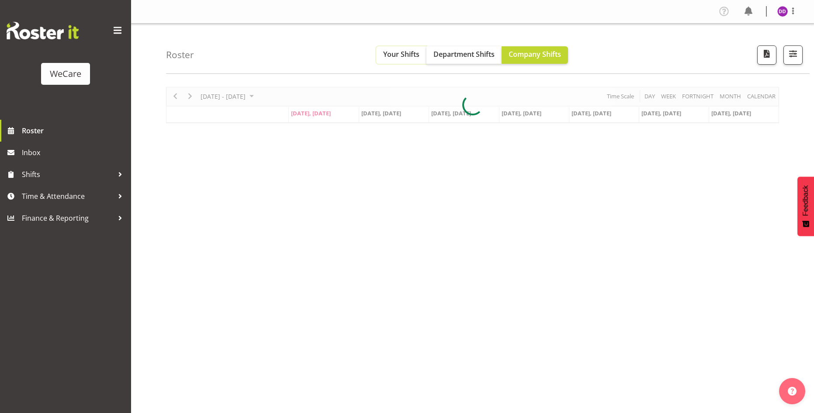
click at [397, 49] on button "Your Shifts" at bounding box center [401, 54] width 50 height 17
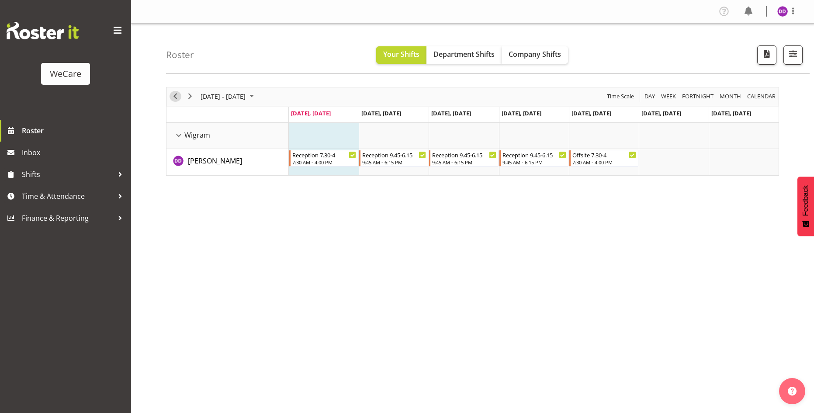
click at [175, 100] on span "Previous" at bounding box center [175, 96] width 10 height 11
click at [799, 62] on button "button" at bounding box center [792, 54] width 19 height 19
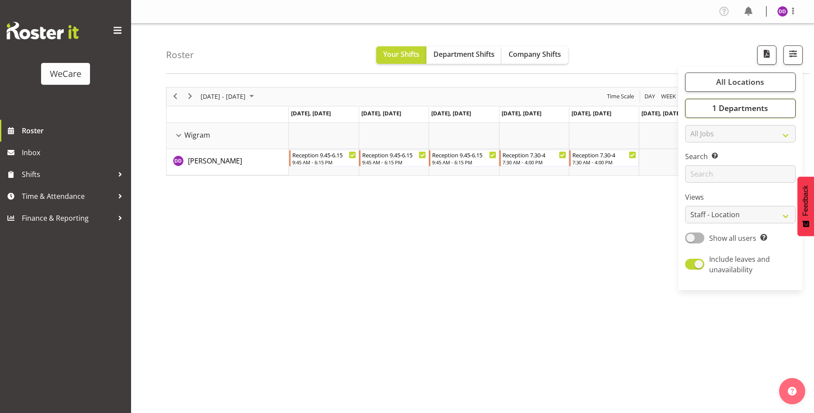
click at [727, 103] on span "1 Departments" at bounding box center [740, 108] width 56 height 10
click at [533, 335] on div "[DATE] - [DATE] [DATE] Day Week Fortnight Month calendar Month Agenda Time Scal…" at bounding box center [490, 254] width 648 height 349
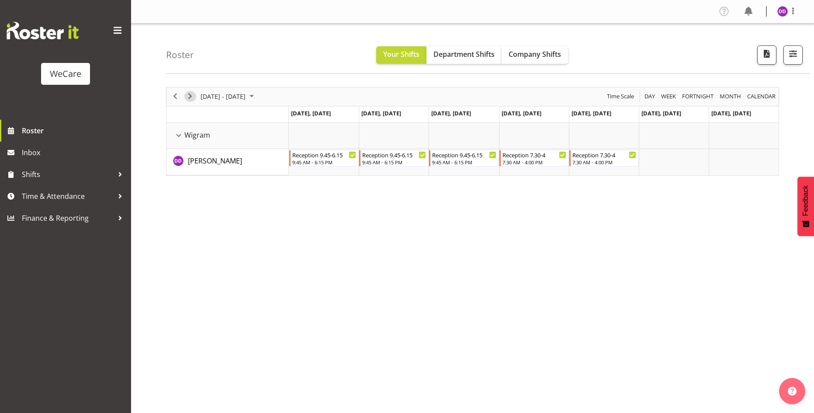
click at [191, 96] on span "Next" at bounding box center [190, 96] width 10 height 11
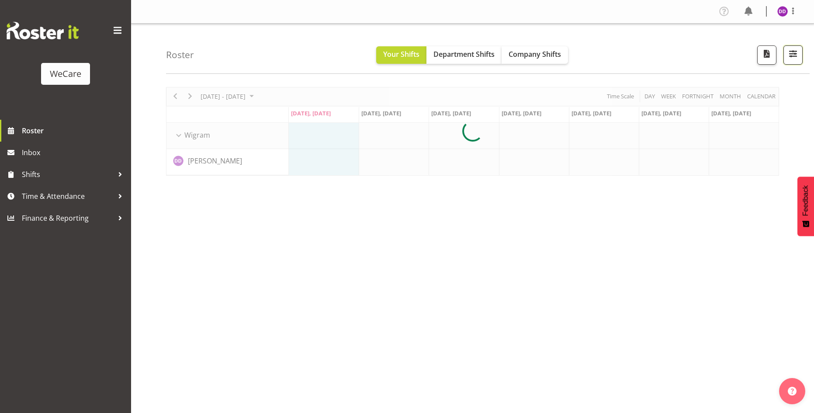
click at [801, 54] on button "button" at bounding box center [792, 54] width 19 height 19
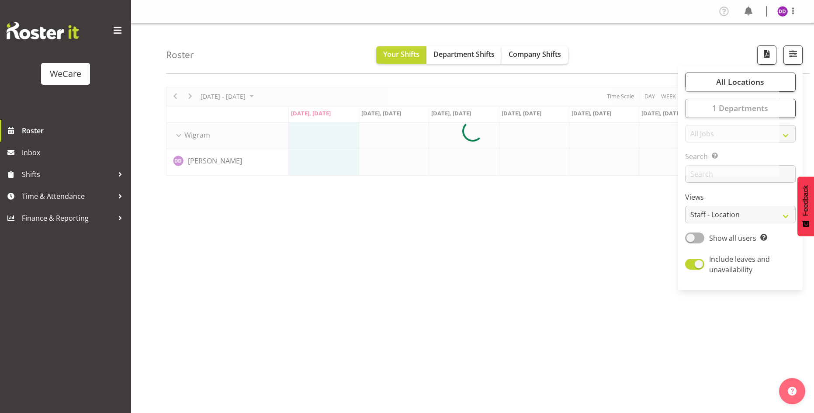
click at [769, 96] on div at bounding box center [472, 131] width 613 height 89
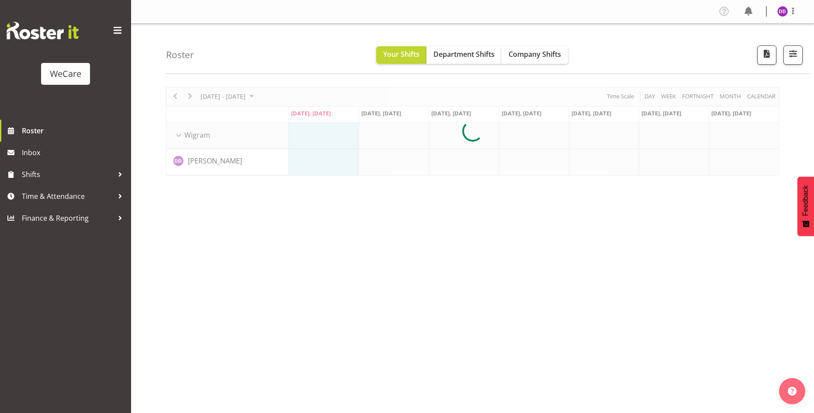
click at [786, 67] on div "Roster Your Shifts Department Shifts Company Shifts All Locations Clear Busines…" at bounding box center [487, 49] width 643 height 50
click at [790, 56] on span "button" at bounding box center [792, 53] width 11 height 11
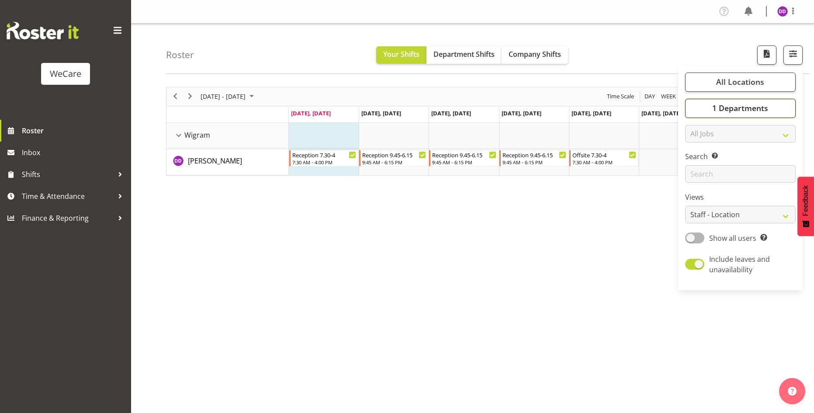
drag, startPoint x: 731, startPoint y: 110, endPoint x: 731, endPoint y: 115, distance: 5.2
click at [731, 110] on span "1 Departments" at bounding box center [740, 108] width 56 height 10
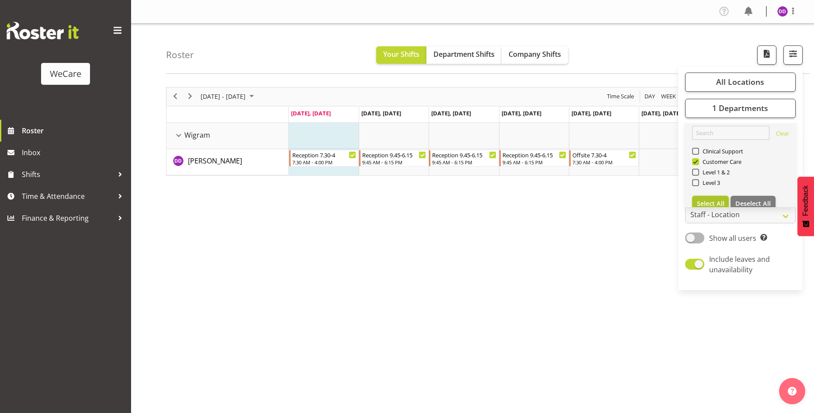
click at [698, 197] on button "Select All" at bounding box center [710, 204] width 37 height 16
checkbox input "true"
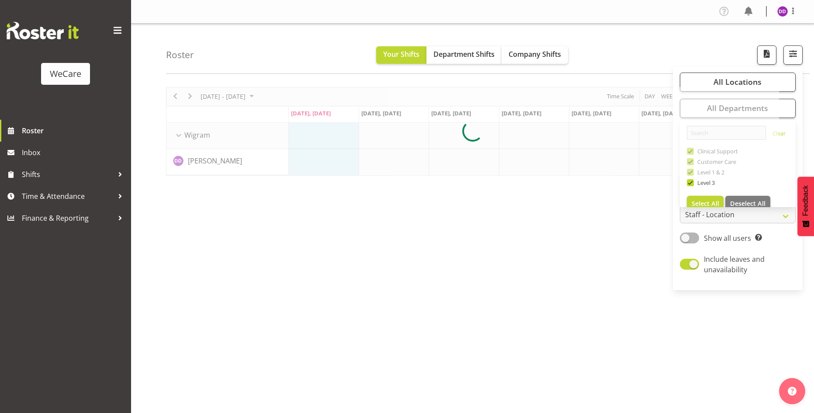
click at [650, 32] on div "Roster Your Shifts Department Shifts Company Shifts All Locations Clear Busines…" at bounding box center [487, 49] width 643 height 50
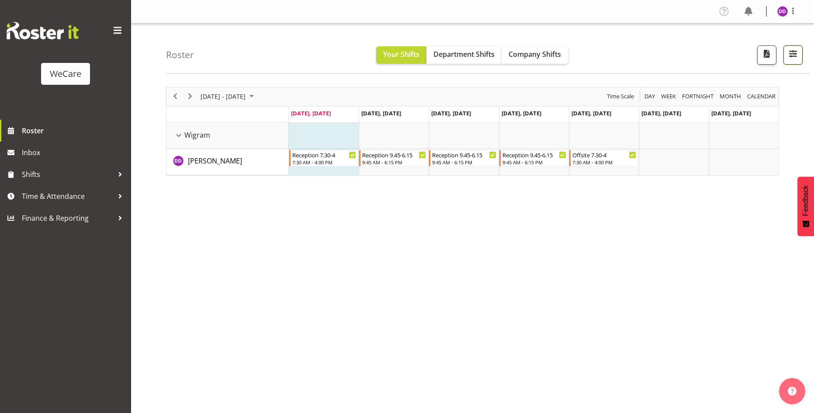
click at [801, 56] on button "button" at bounding box center [792, 54] width 19 height 19
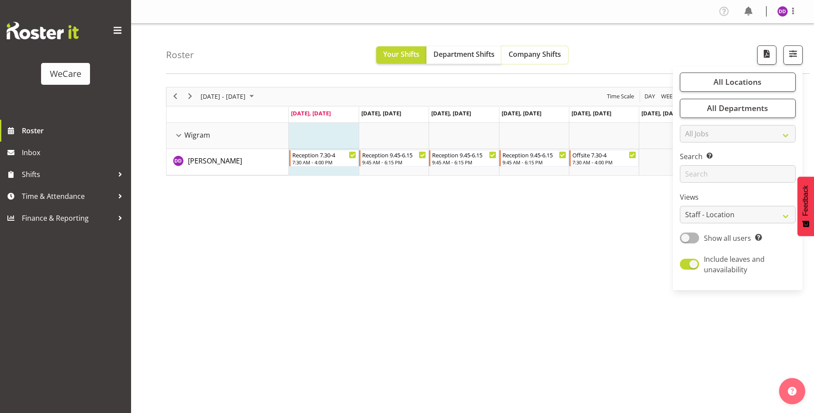
click at [564, 61] on button "Company Shifts" at bounding box center [534, 54] width 66 height 17
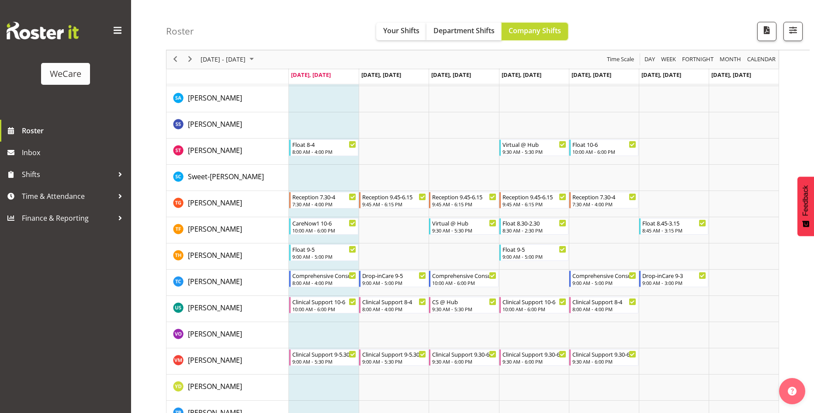
scroll to position [3525, 0]
